Goal: Check status: Check status

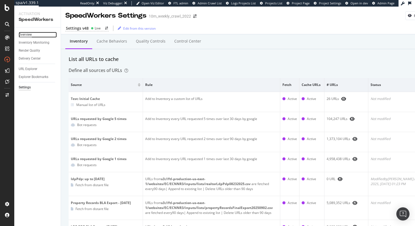
click at [27, 33] on div "Overview" at bounding box center [25, 35] width 13 height 6
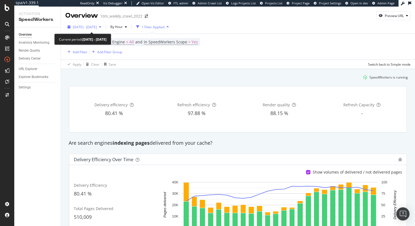
click at [97, 26] on span "2025 Oct. 14th - Oct. 14th" at bounding box center [85, 27] width 24 height 5
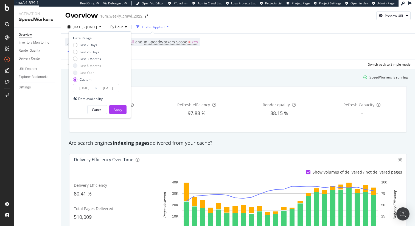
click at [112, 88] on input "2025/10/14" at bounding box center [108, 88] width 22 height 8
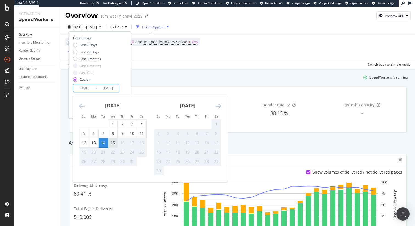
click at [115, 143] on div "15" at bounding box center [112, 142] width 9 height 5
type input "2025/10/15"
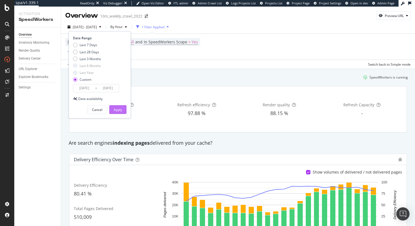
click at [119, 107] on div "Apply" at bounding box center [118, 109] width 9 height 5
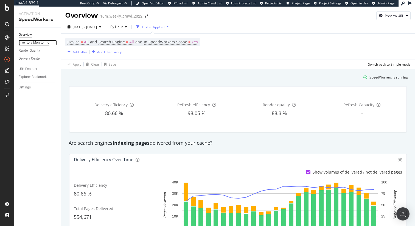
click at [40, 43] on div "Inventory Monitoring" at bounding box center [34, 43] width 31 height 6
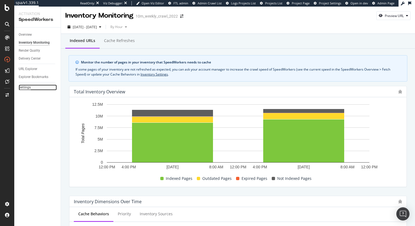
click at [26, 89] on div "Settings" at bounding box center [25, 87] width 12 height 6
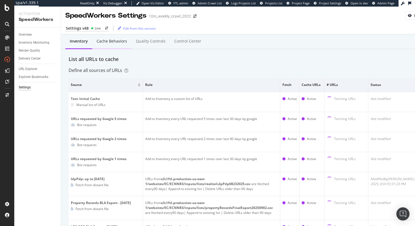
click at [110, 43] on div "Cache behaviors" at bounding box center [112, 40] width 30 height 5
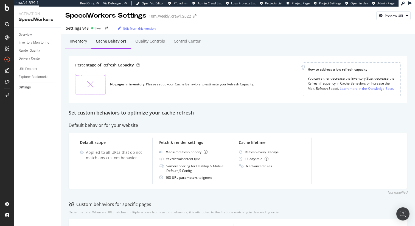
click at [75, 42] on div "Inventory" at bounding box center [78, 40] width 17 height 5
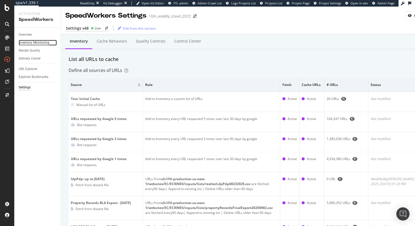
click at [40, 43] on div "Inventory Monitoring" at bounding box center [34, 43] width 31 height 6
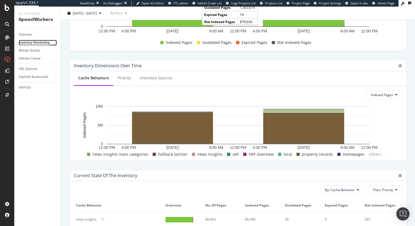
scroll to position [152, 0]
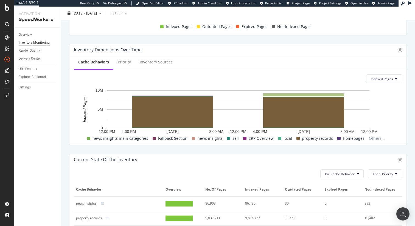
click at [313, 149] on div "Inventory Dimensions Over Time Cache Behaviors Priority Inventory Sources Index…" at bounding box center [238, 94] width 344 height 110
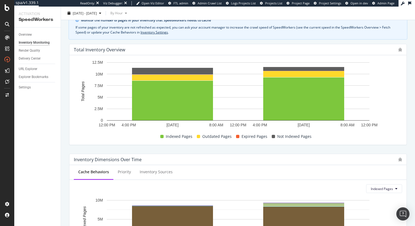
scroll to position [0, 0]
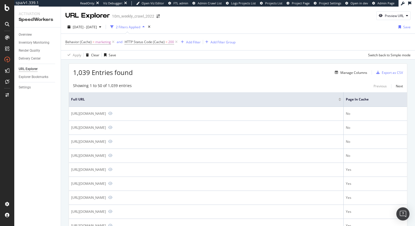
scroll to position [91, 0]
